Goal: Find specific page/section: Find specific page/section

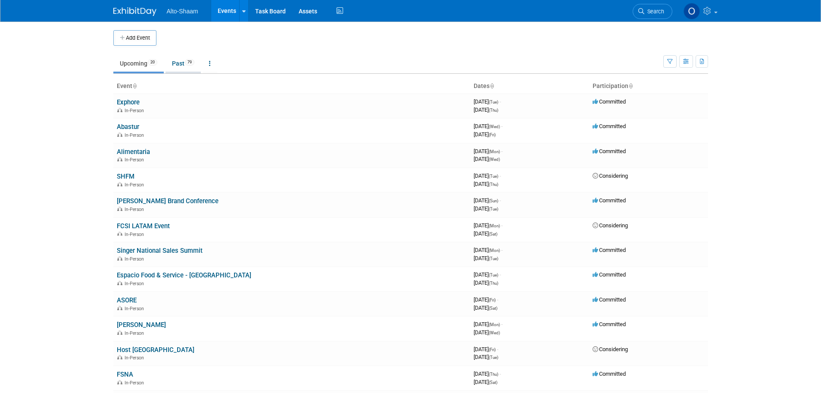
click at [183, 64] on link "Past 79" at bounding box center [182, 63] width 35 height 16
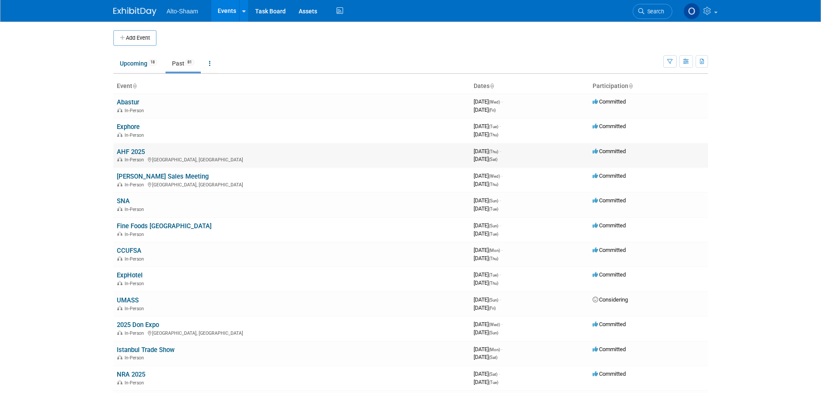
click at [126, 150] on link "AHF 2025" at bounding box center [131, 152] width 28 height 8
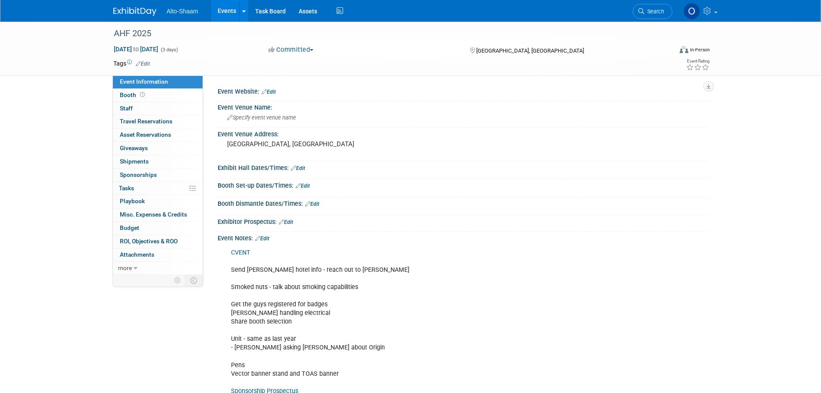
click at [240, 253] on link "CVENT" at bounding box center [240, 252] width 19 height 7
